Goal: Ask a question

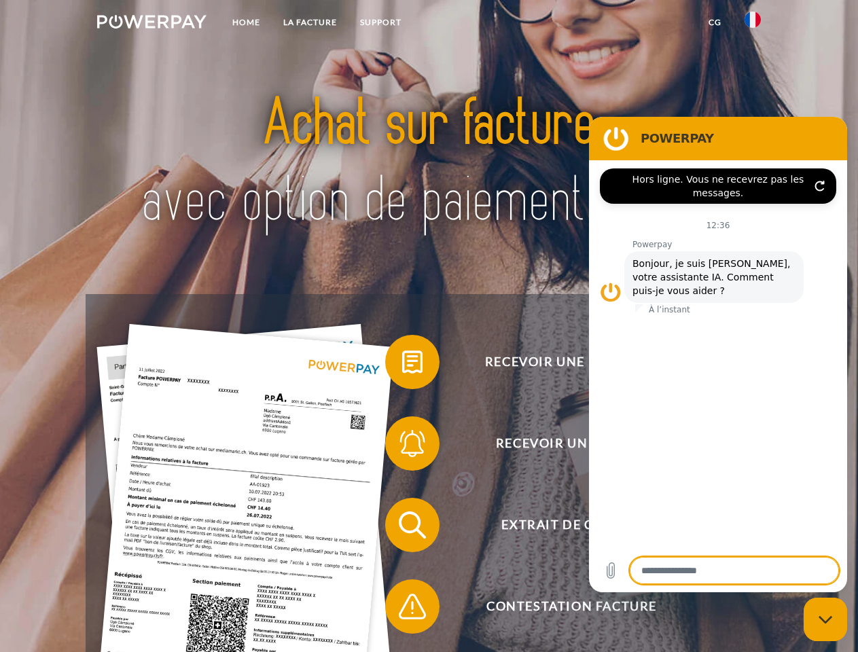
click at [152, 24] on img at bounding box center [151, 22] width 109 height 14
click at [753, 24] on img at bounding box center [753, 20] width 16 height 16
click at [715, 22] on link "CG" at bounding box center [715, 22] width 36 height 24
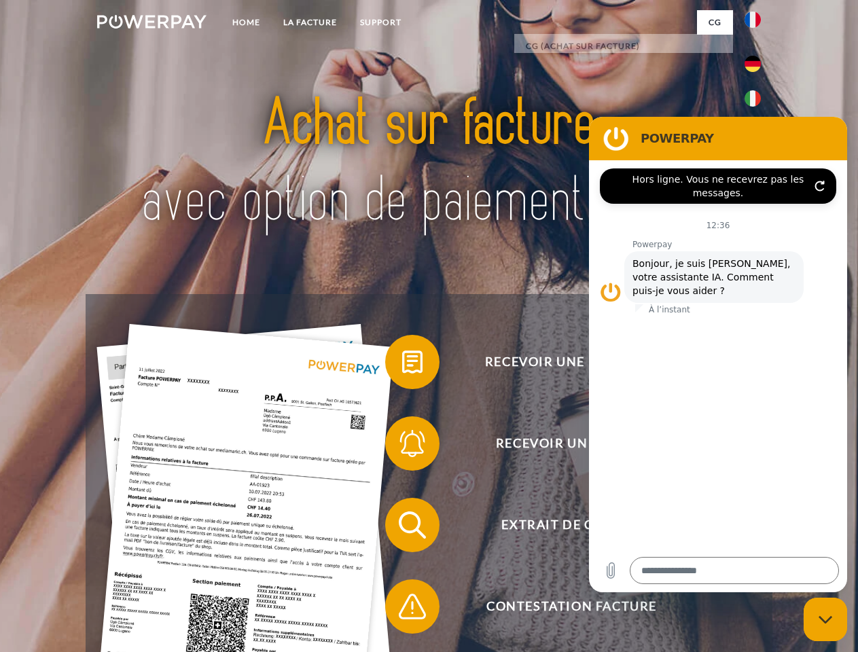
click at [402, 365] on span at bounding box center [392, 362] width 68 height 68
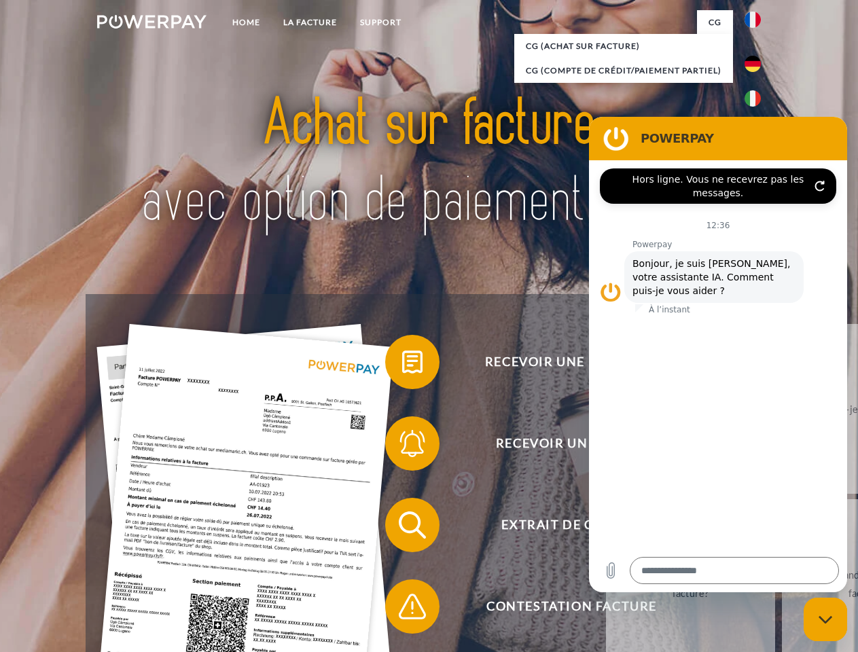
click at [402, 446] on span at bounding box center [392, 444] width 68 height 68
click at [782, 528] on link "Jusqu'à quand dois-je payer ma facture?" at bounding box center [866, 584] width 169 height 170
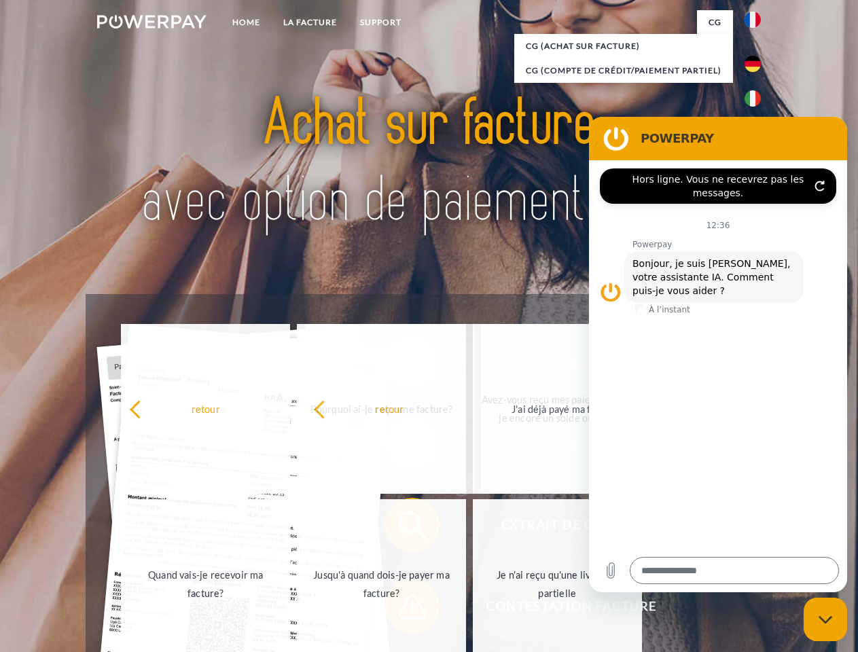
click at [402, 609] on span at bounding box center [392, 607] width 68 height 68
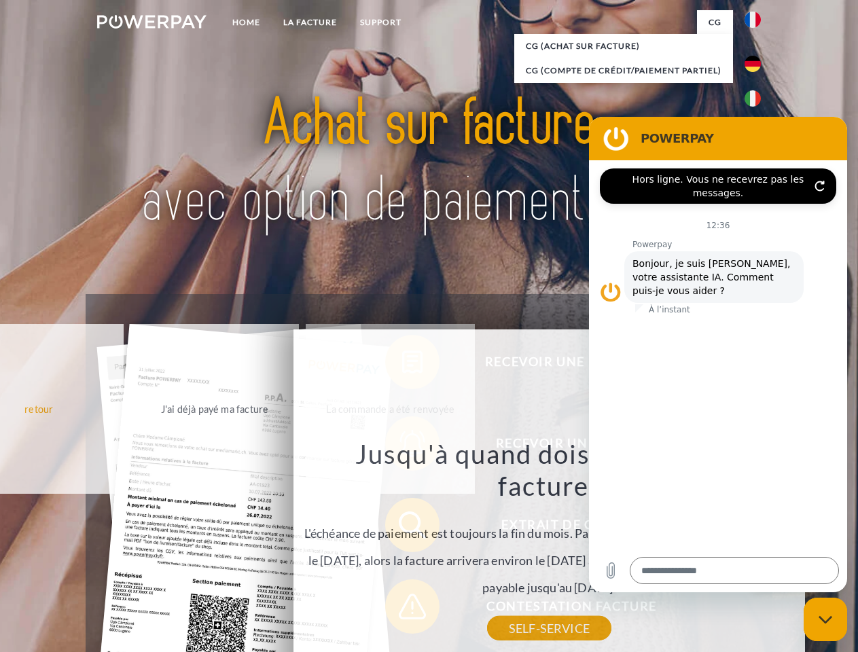
click at [826, 620] on icon "Fermer la fenêtre de messagerie" at bounding box center [826, 620] width 14 height 9
type textarea "*"
